Goal: Information Seeking & Learning: Check status

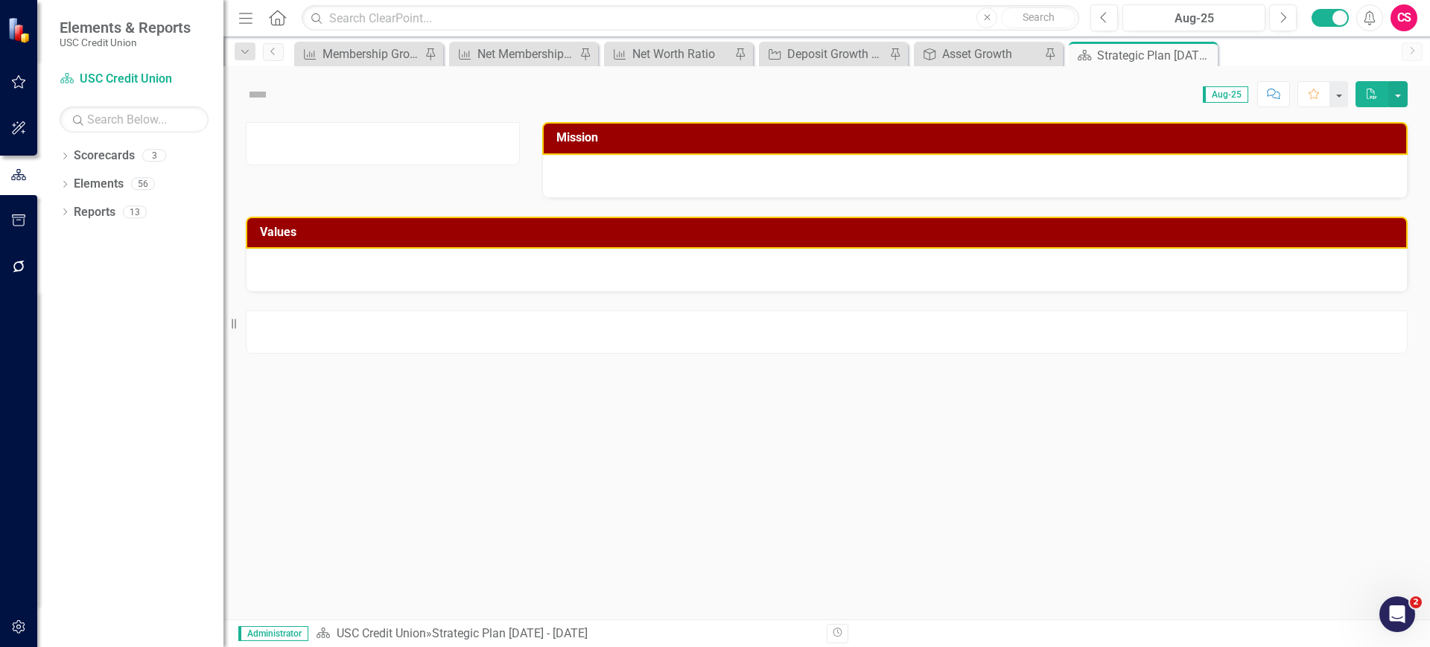
click at [17, 618] on button "button" at bounding box center [19, 627] width 34 height 31
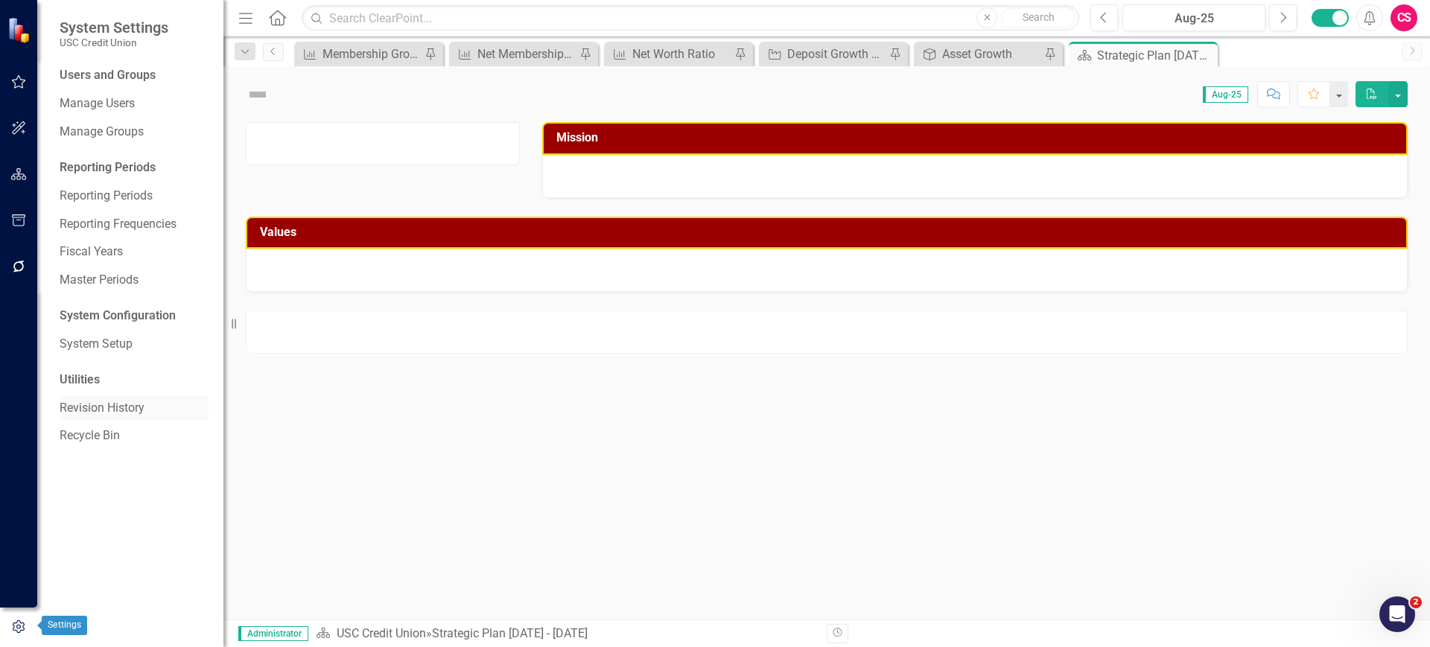
click at [122, 407] on link "Revision History" at bounding box center [134, 408] width 149 height 17
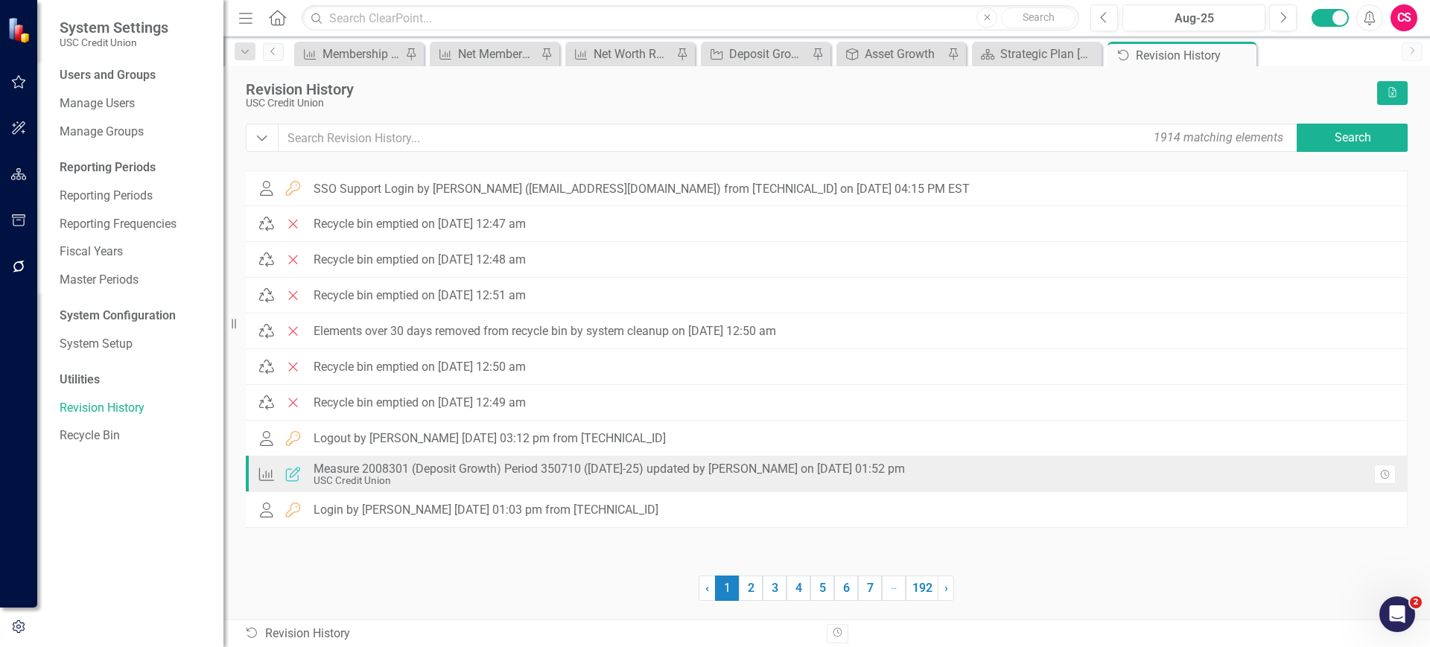
click at [748, 475] on div "USC Credit Union" at bounding box center [609, 480] width 591 height 11
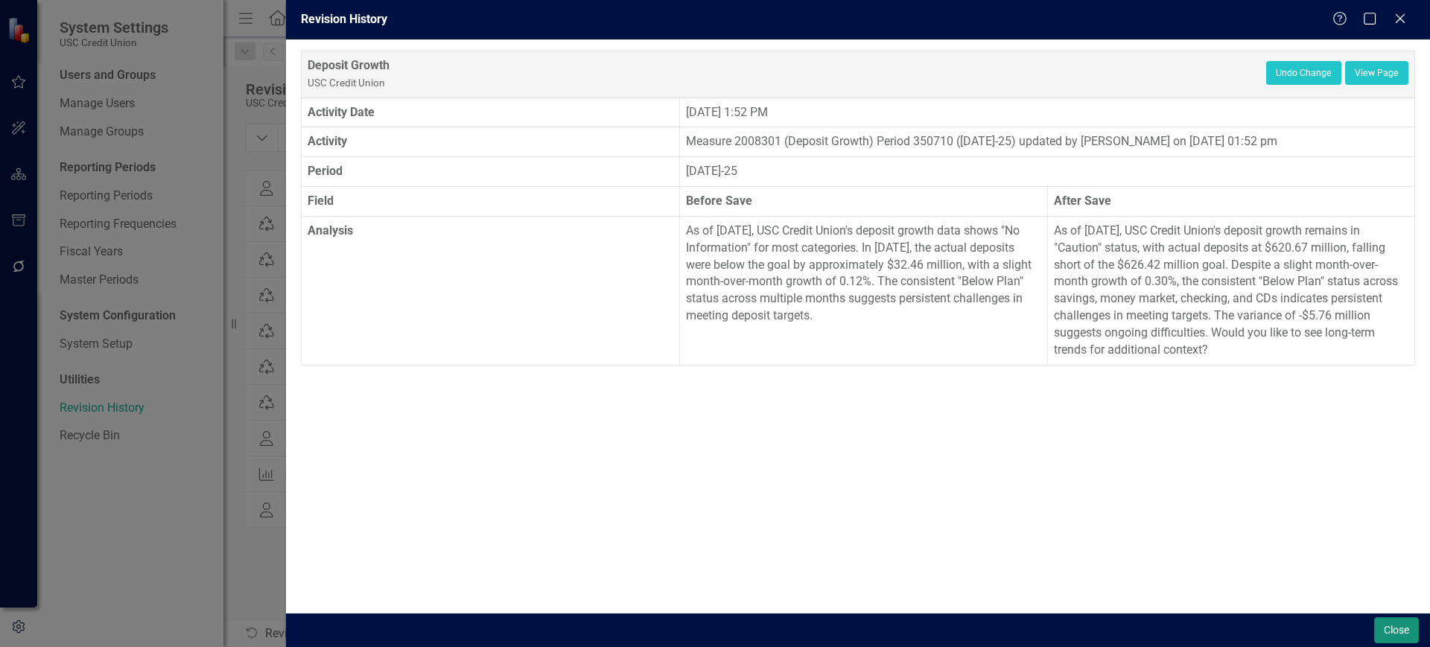
click at [1394, 629] on button "Close" at bounding box center [1396, 631] width 45 height 26
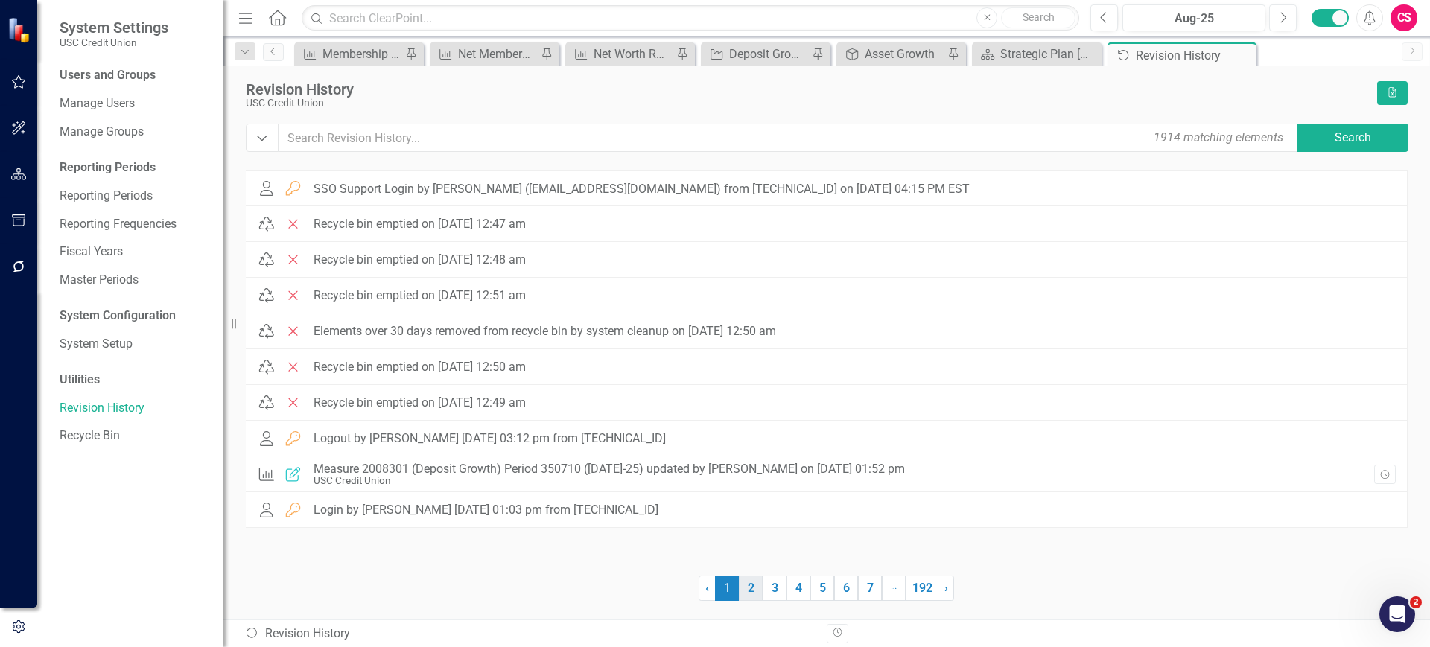
click at [753, 585] on link "2" at bounding box center [751, 588] width 24 height 25
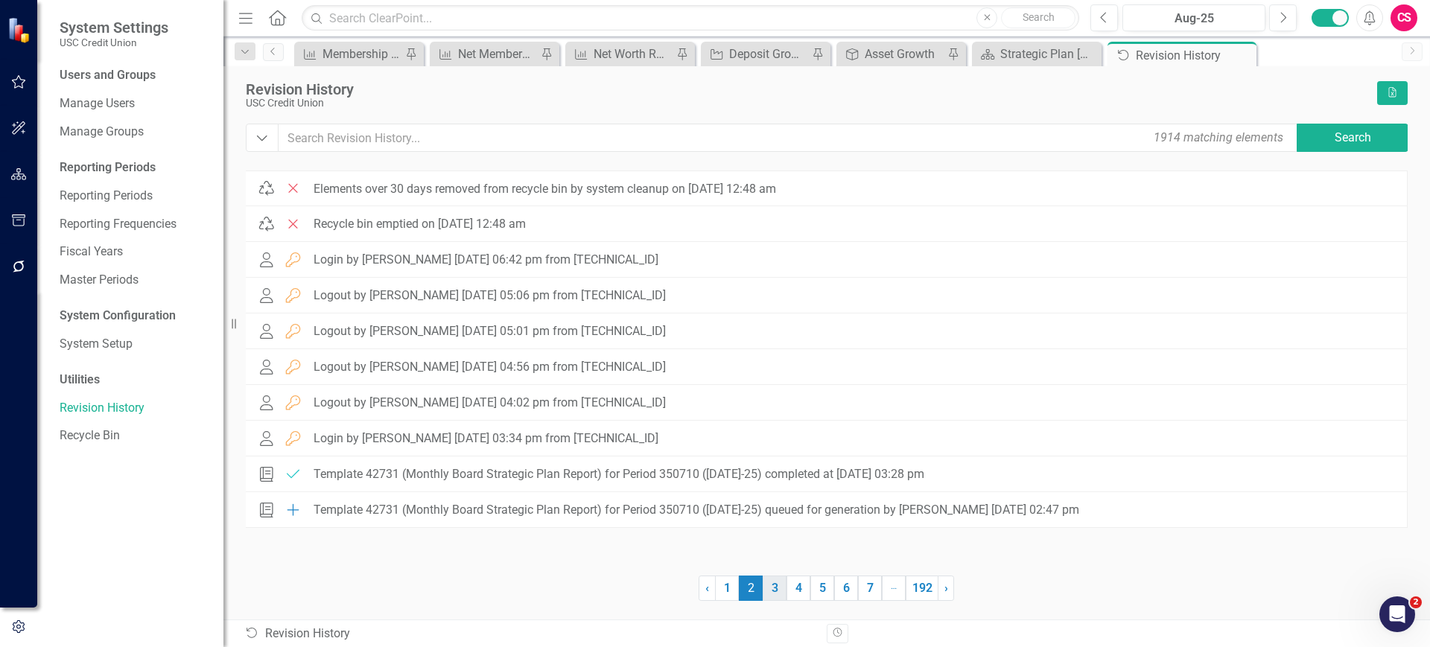
click at [772, 588] on link "3" at bounding box center [775, 588] width 24 height 25
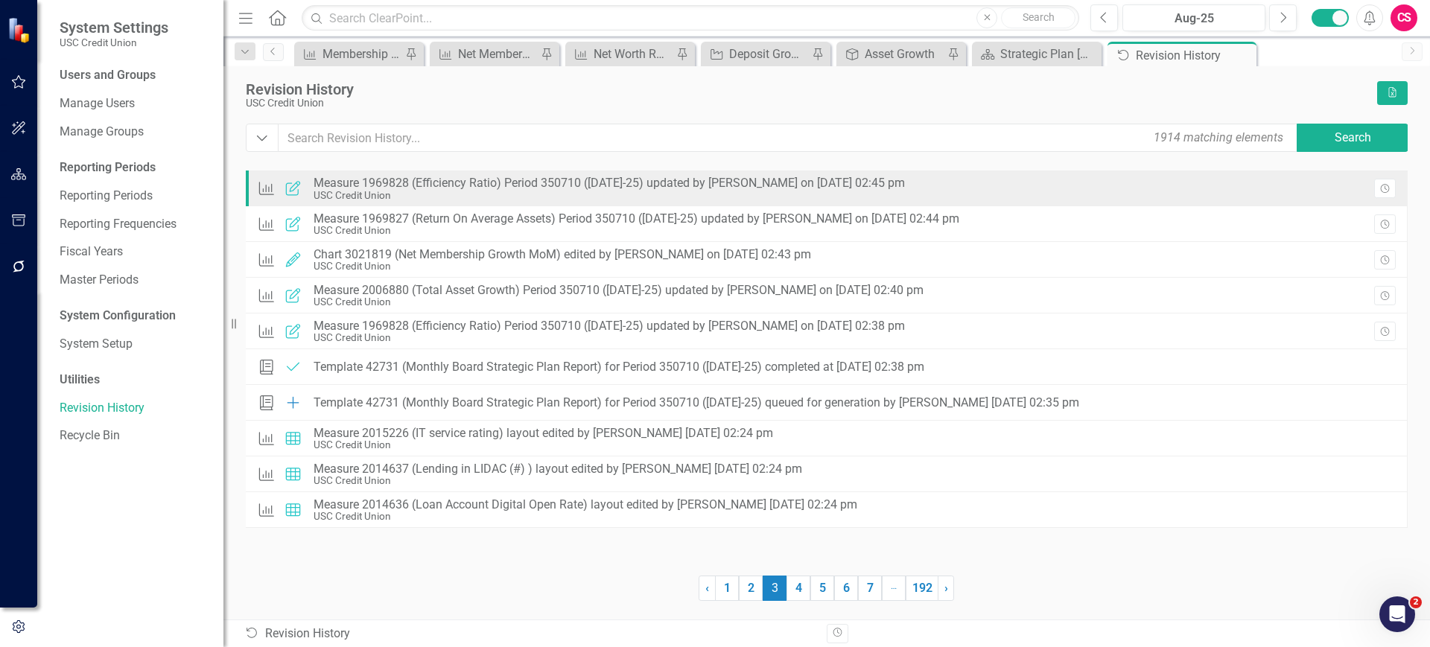
click at [689, 173] on div "Key Measurable Objective Updated Measure 1969828 (Efficiency Ratio) Period 3507…" at bounding box center [585, 189] width 656 height 32
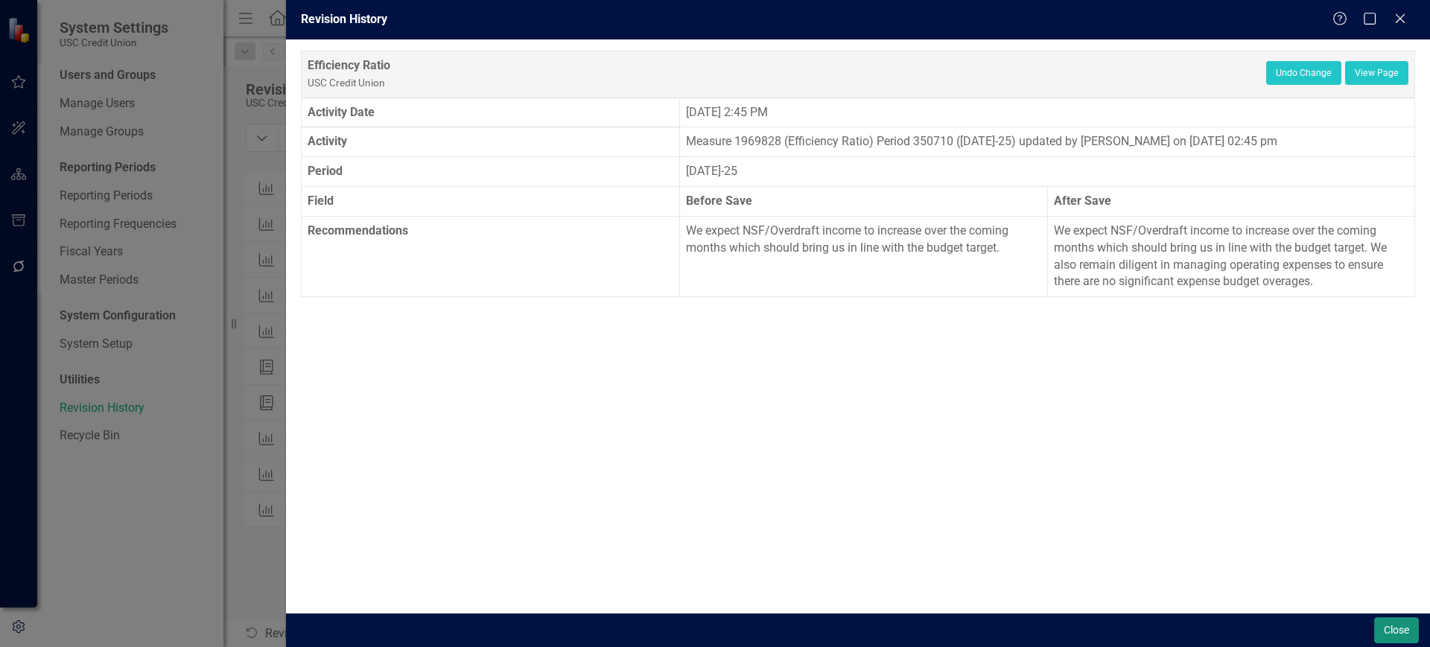
click at [1403, 634] on button "Close" at bounding box center [1396, 631] width 45 height 26
